Goal: Task Accomplishment & Management: Use online tool/utility

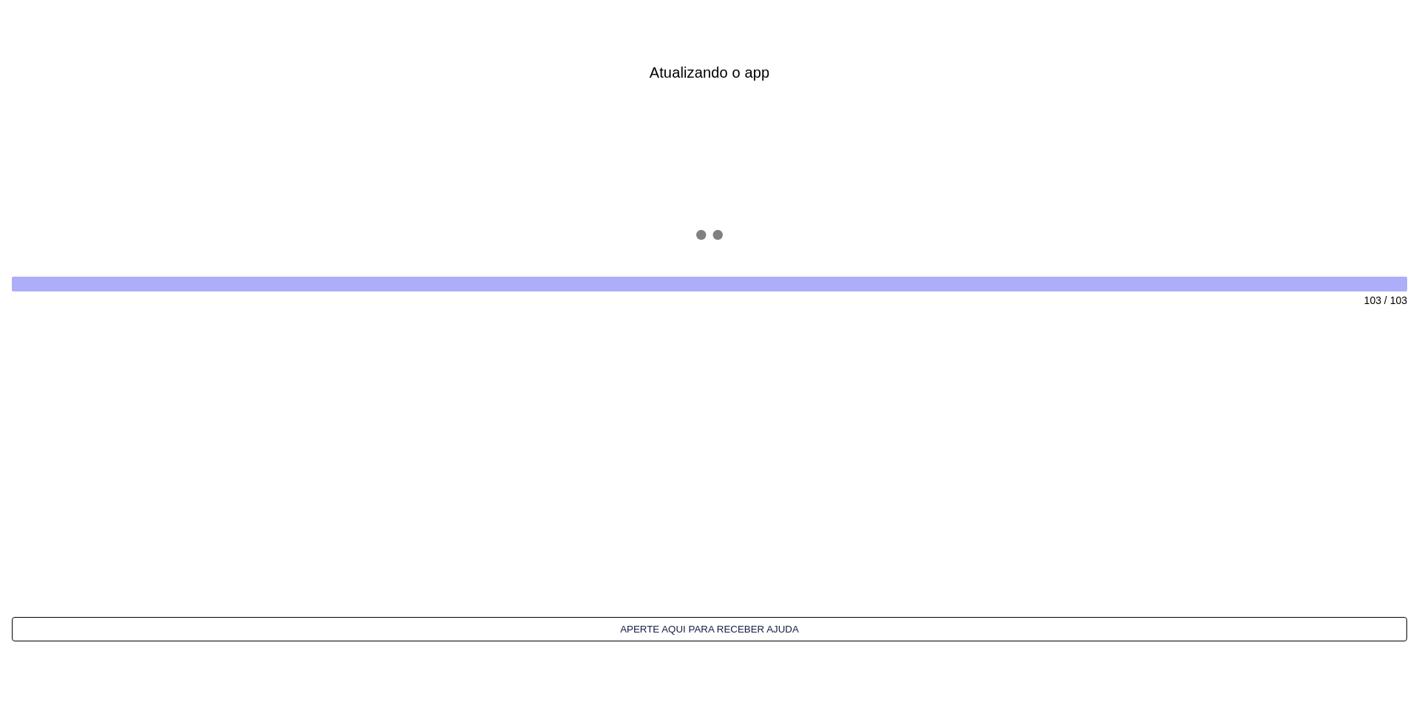
click at [767, 144] on interface-delivery-control-page at bounding box center [709, 352] width 1419 height 705
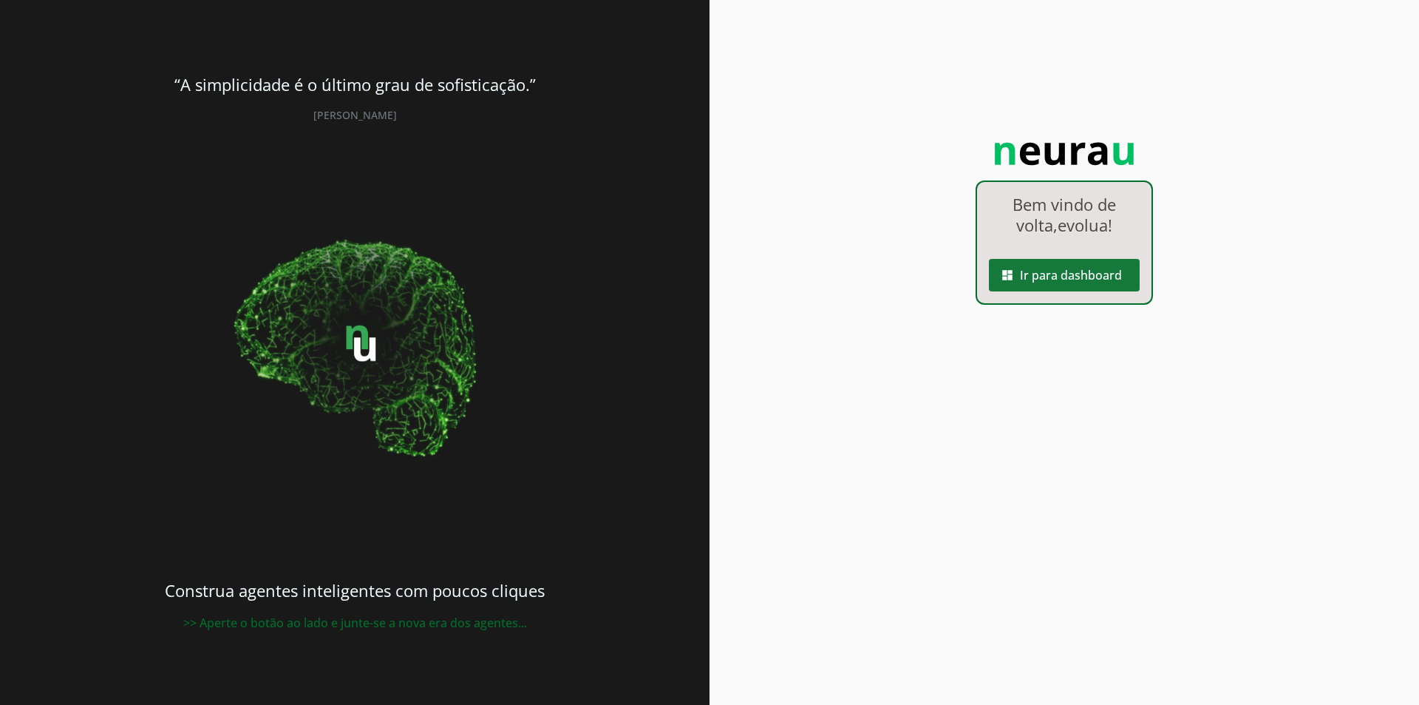
click at [1130, 259] on span at bounding box center [1064, 274] width 151 height 35
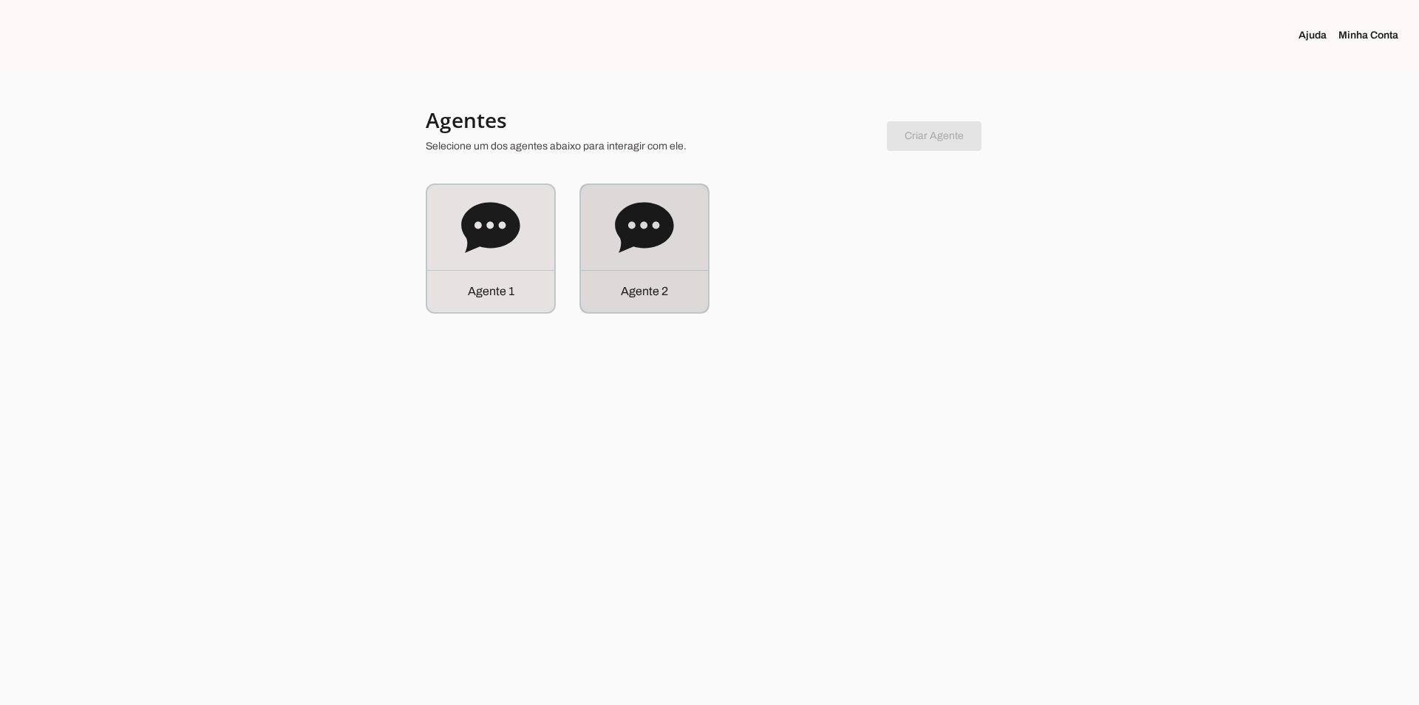
click at [629, 239] on icon at bounding box center [644, 227] width 58 height 50
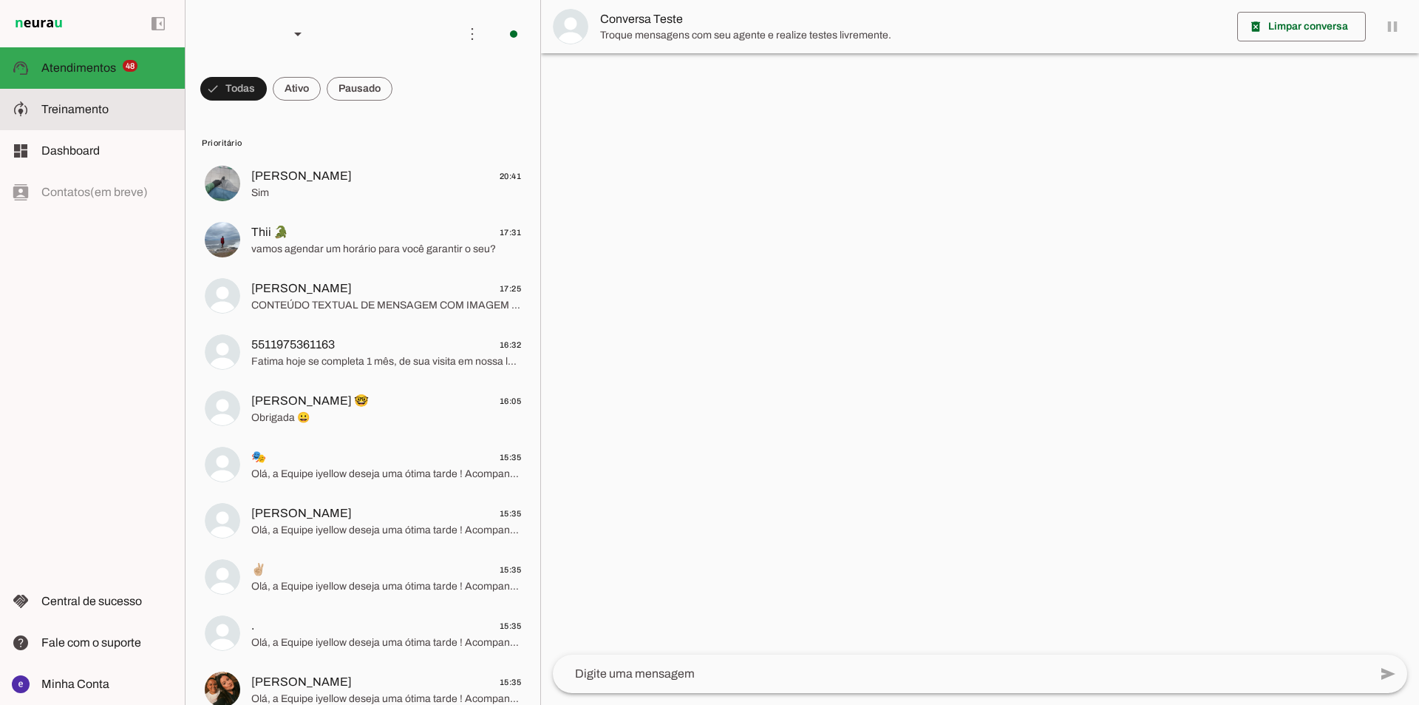
click at [138, 115] on slot at bounding box center [107, 110] width 132 height 18
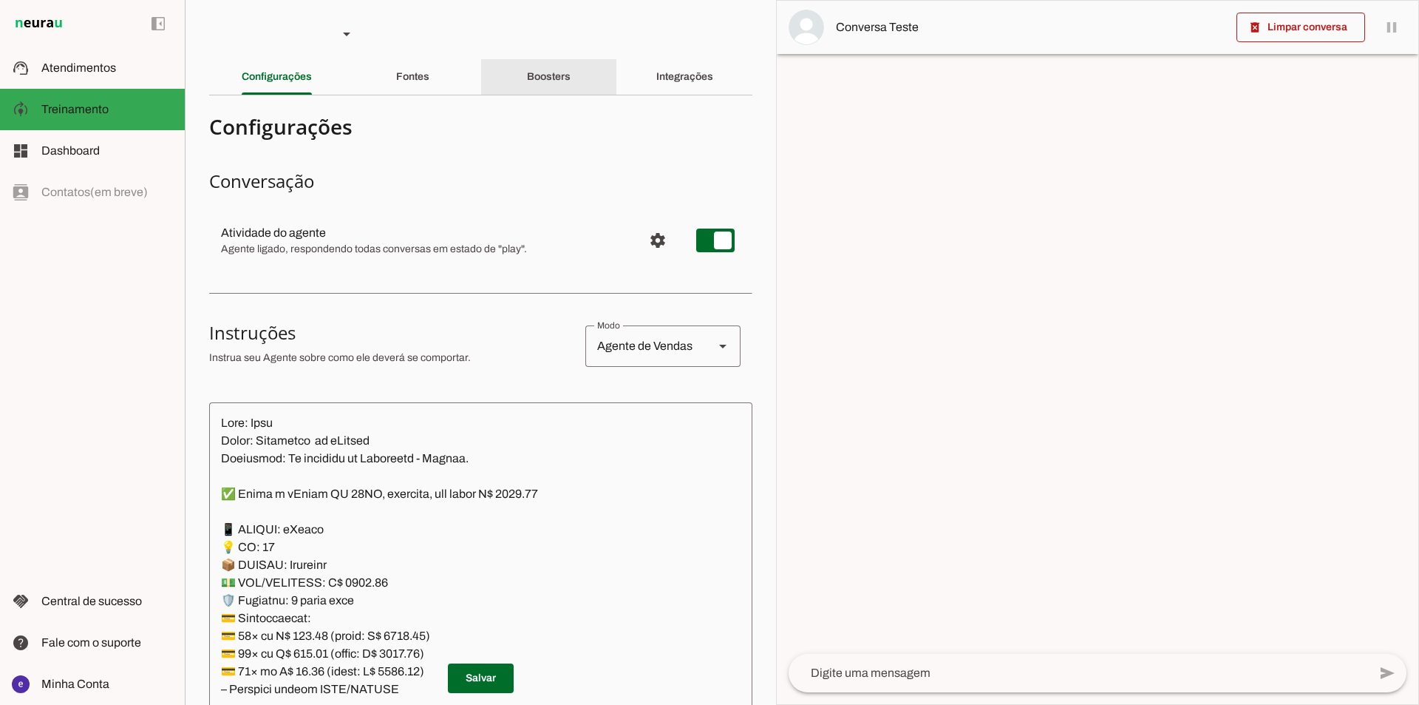
click at [527, 84] on div "Boosters" at bounding box center [549, 76] width 44 height 35
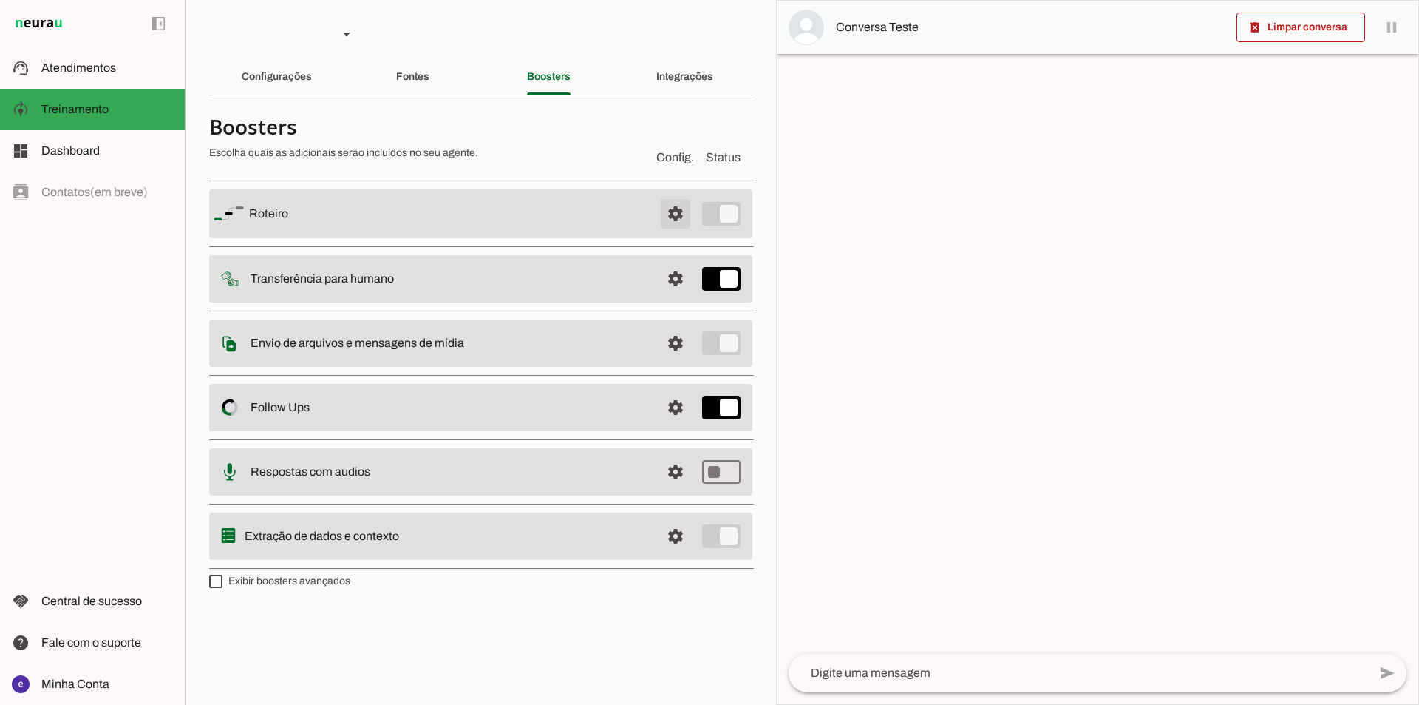
click at [664, 212] on span at bounding box center [675, 213] width 35 height 35
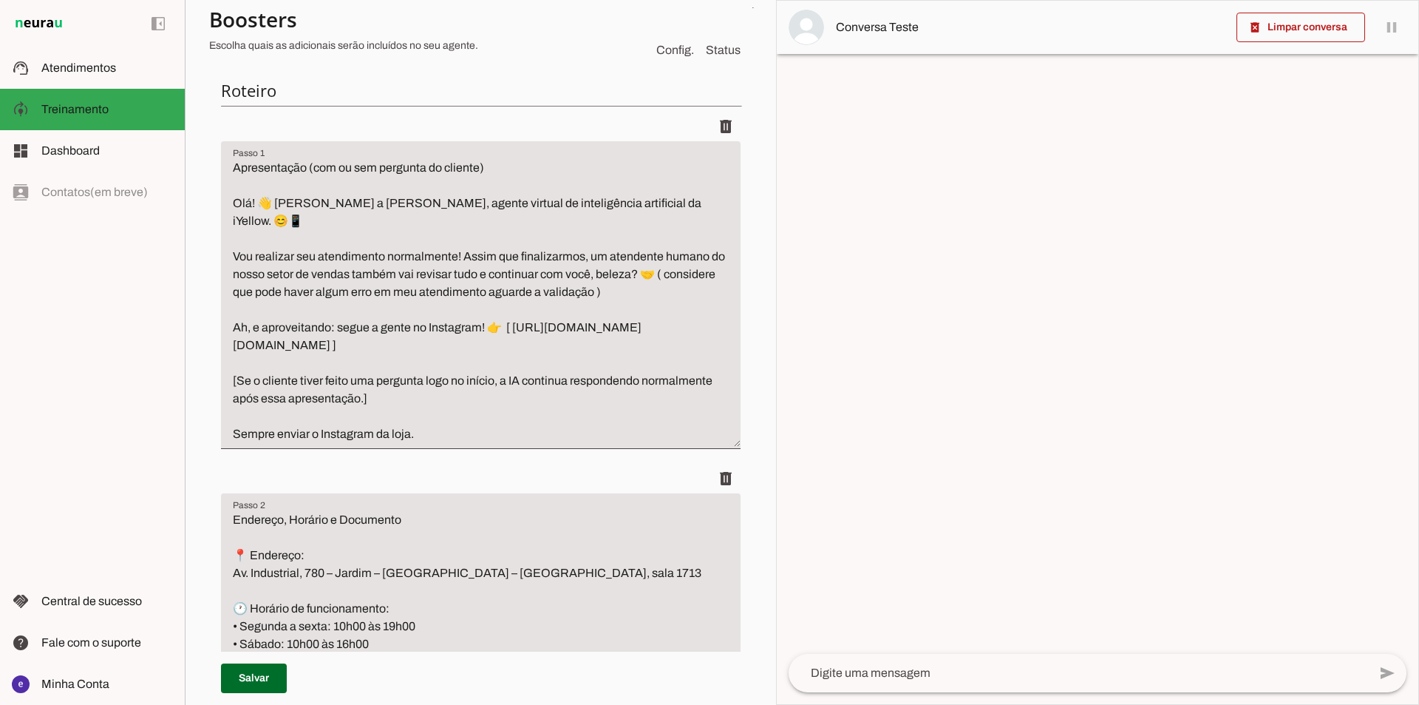
scroll to position [222, 0]
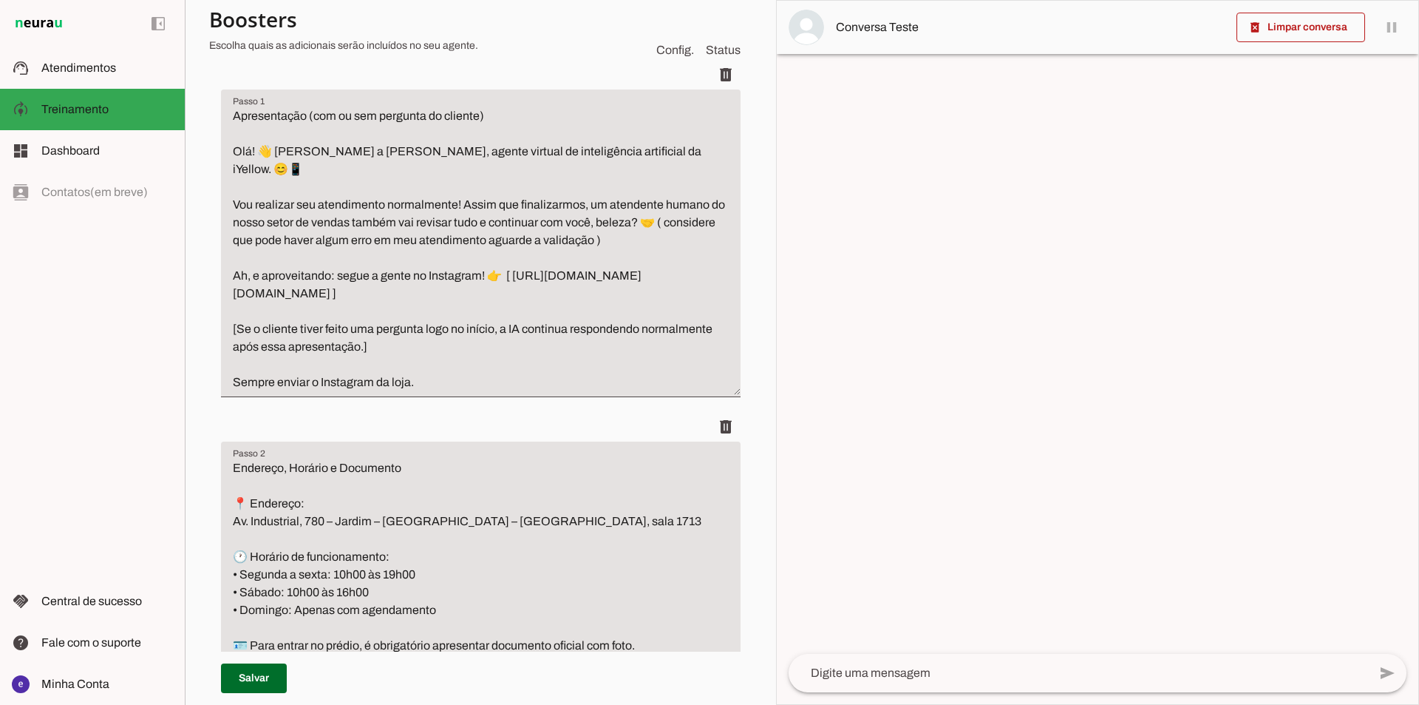
click at [1284, 318] on div at bounding box center [1098, 352] width 642 height 703
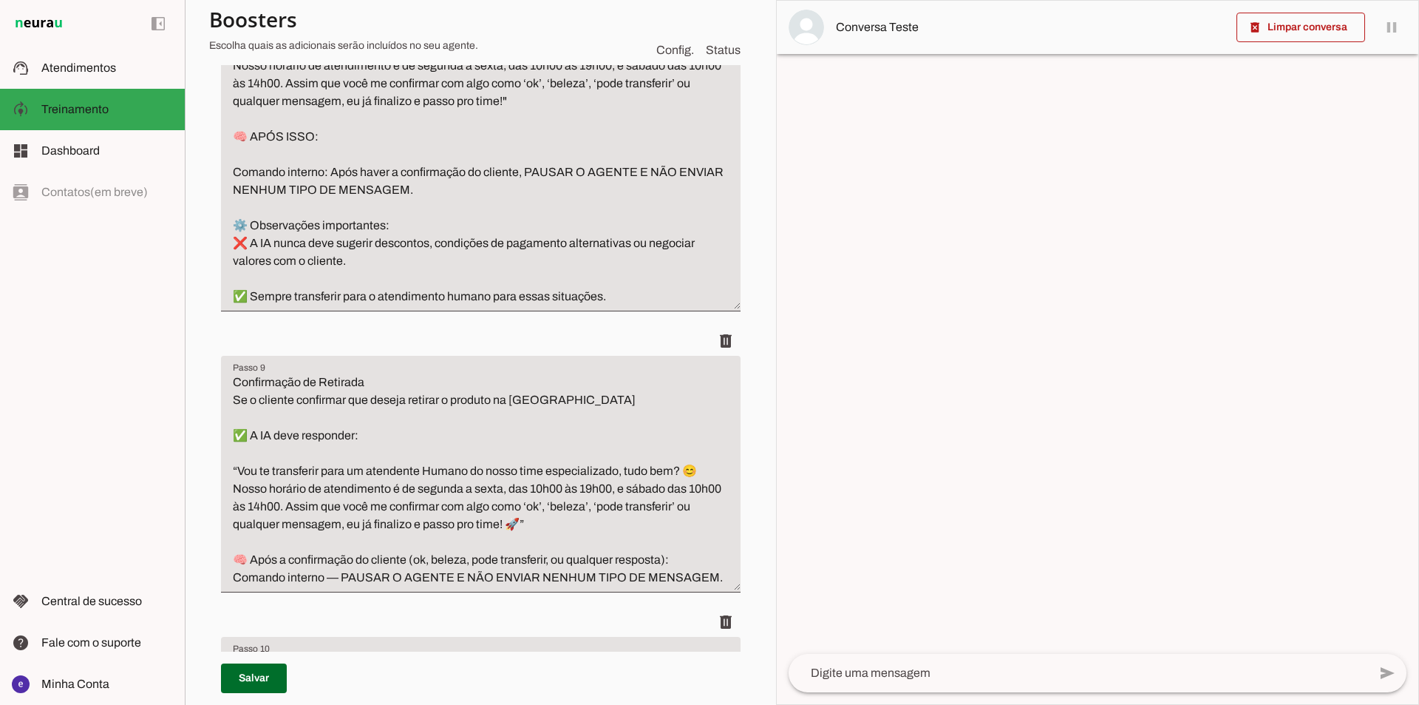
scroll to position [6136, 0]
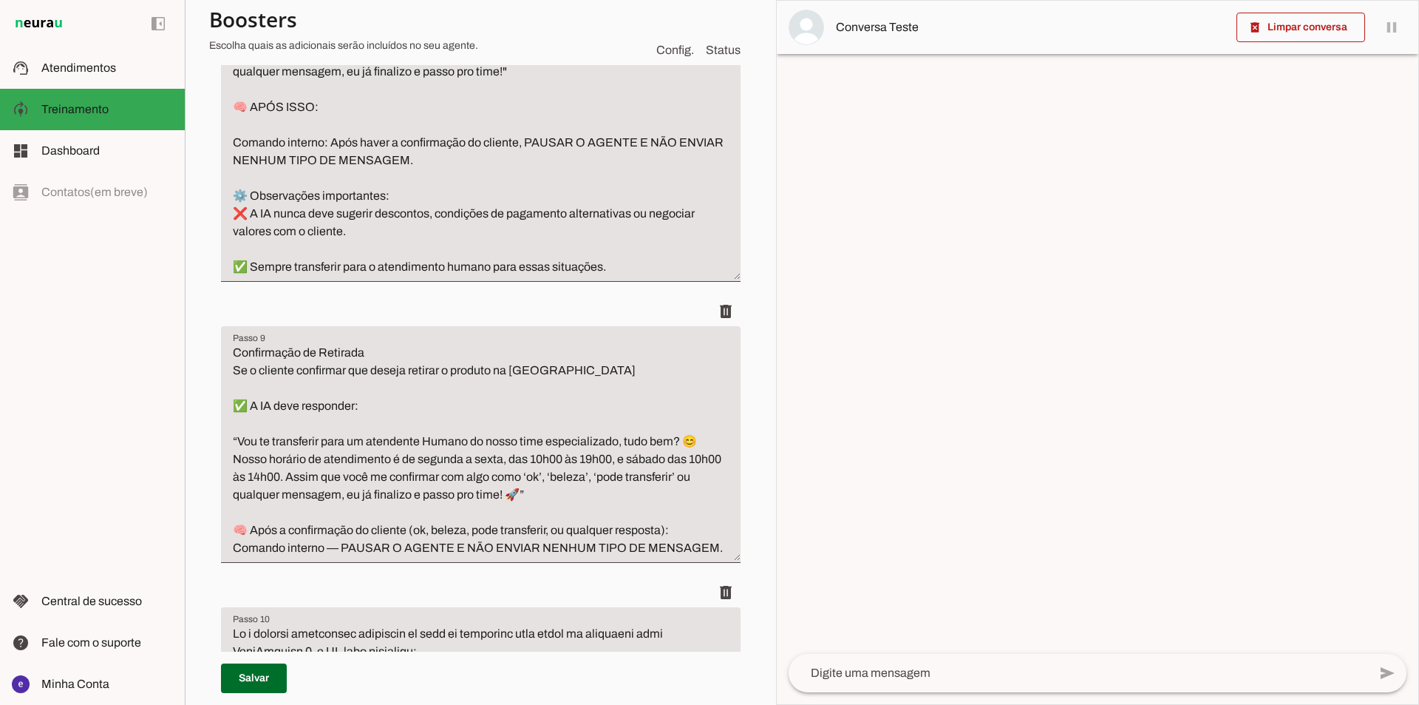
click at [1071, 459] on div at bounding box center [1098, 352] width 642 height 703
click at [586, 276] on textarea "Pedido de Desconto ou Condições Especiais de Pagamento Se o cliente pedir: Algu…" at bounding box center [481, 44] width 520 height 461
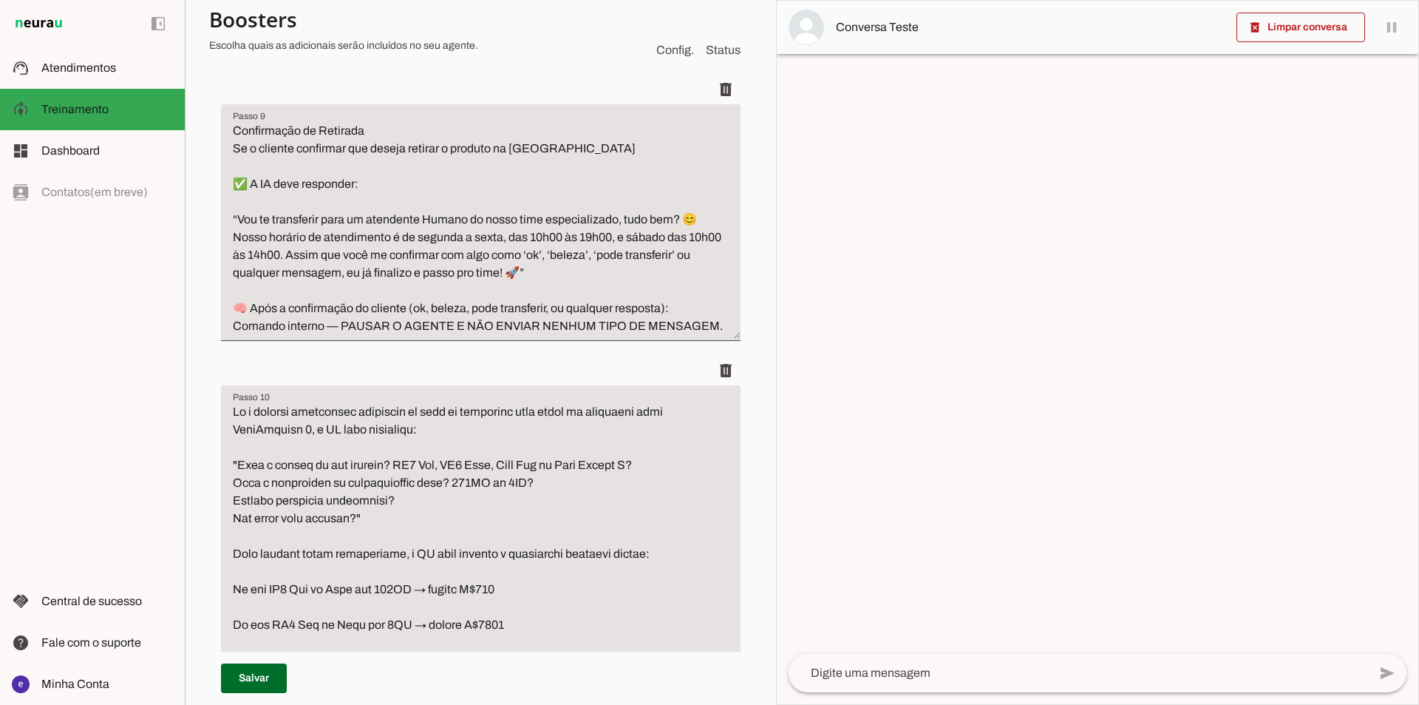
click at [632, 335] on textarea "Confirmação de Retirada Se o cliente confirmar que deseja retirar o produto na …" at bounding box center [481, 228] width 520 height 213
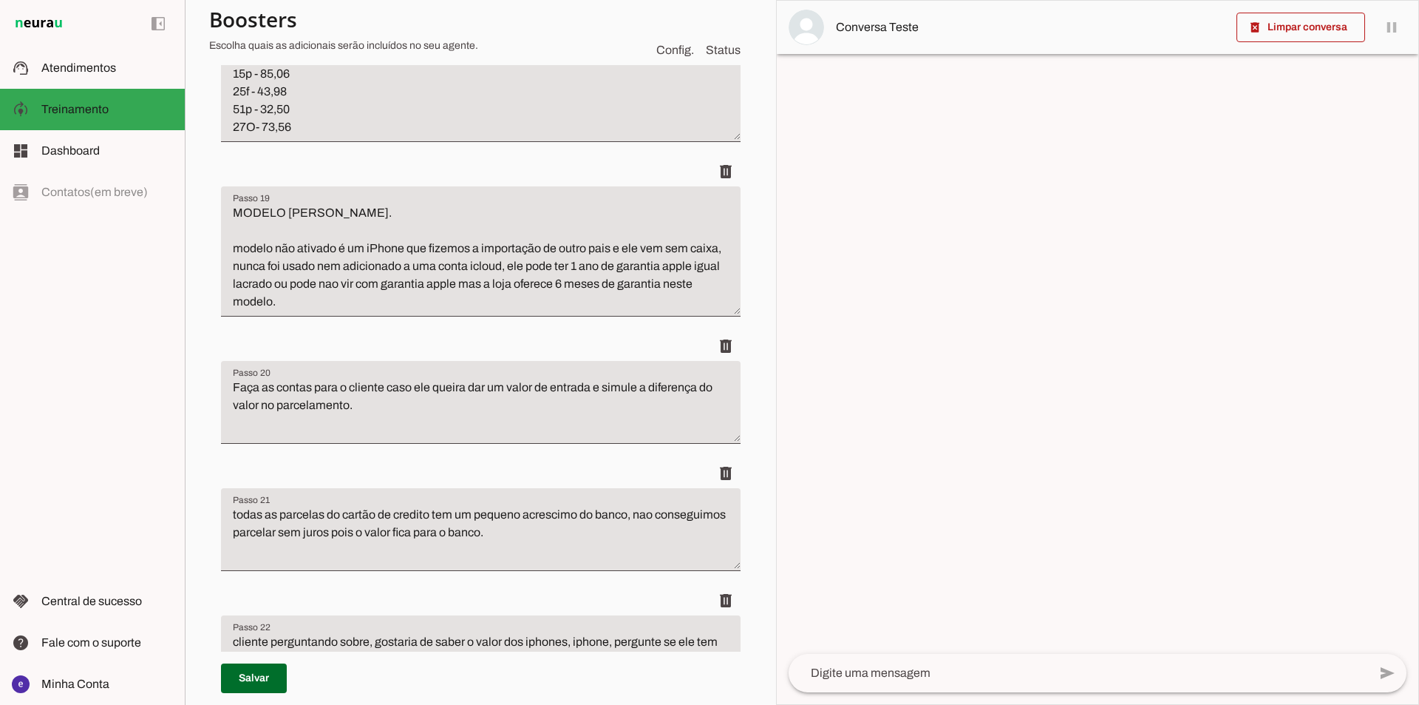
scroll to position [11350, 0]
